Goal: Find specific page/section: Find specific page/section

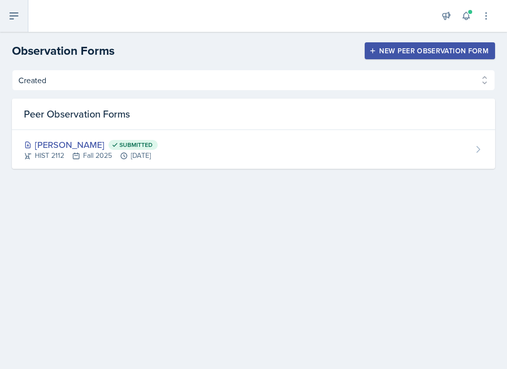
click at [16, 28] on button at bounding box center [14, 16] width 28 height 32
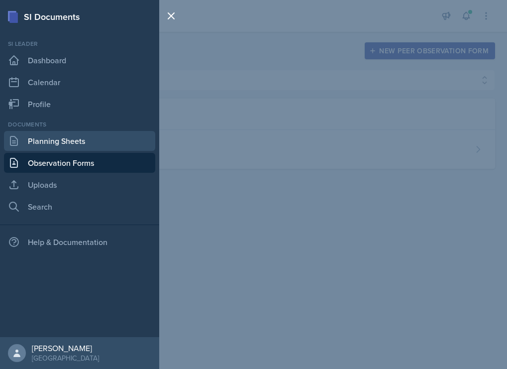
click at [78, 137] on link "Planning Sheets" at bounding box center [79, 141] width 151 height 20
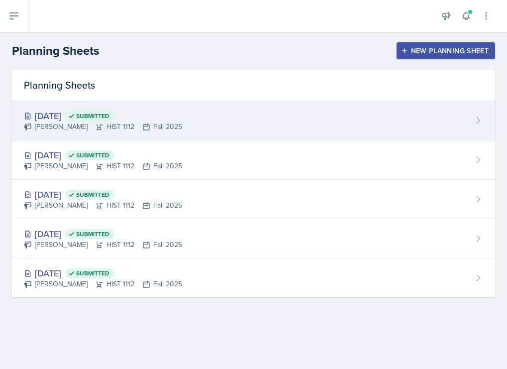
click at [96, 130] on icon at bounding box center [100, 127] width 8 height 8
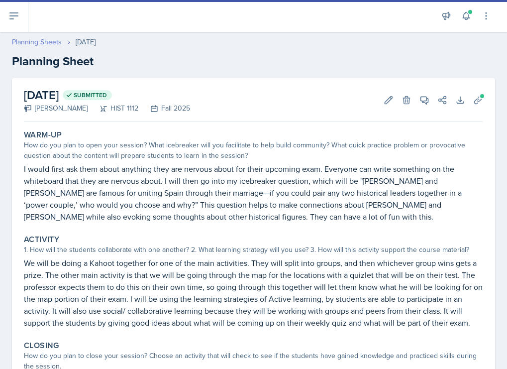
click at [30, 39] on link "Planning Sheets" at bounding box center [37, 42] width 50 height 10
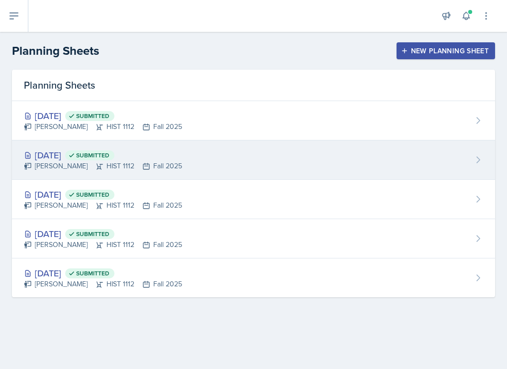
click at [89, 151] on div "[DATE] Submitted" at bounding box center [103, 154] width 158 height 13
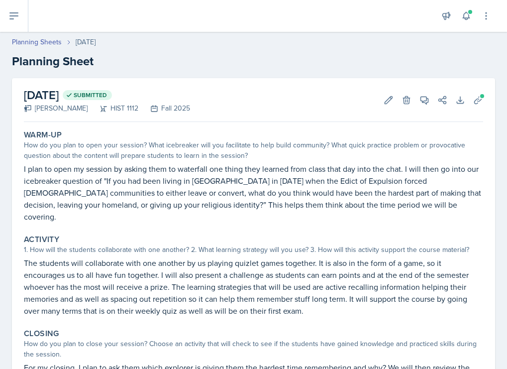
scroll to position [21, 0]
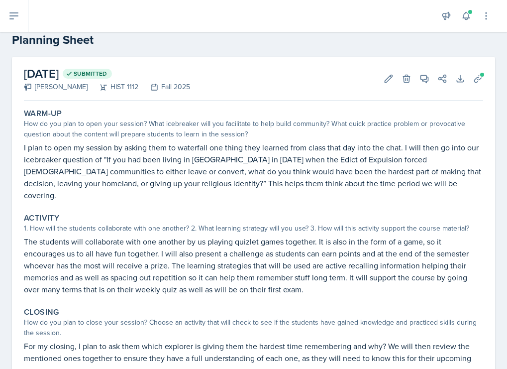
click at [218, 179] on p "I plan to open my session by asking them to waterfall one thing they learned fr…" at bounding box center [253, 171] width 459 height 60
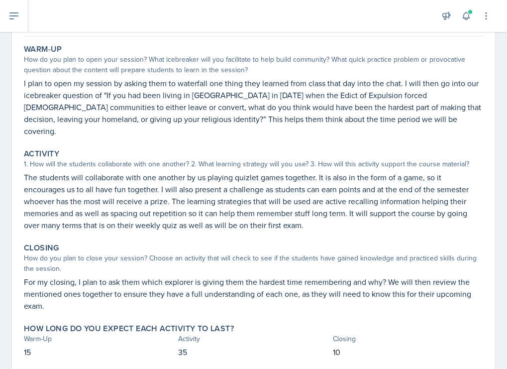
scroll to position [103, 0]
